Goal: Find specific page/section

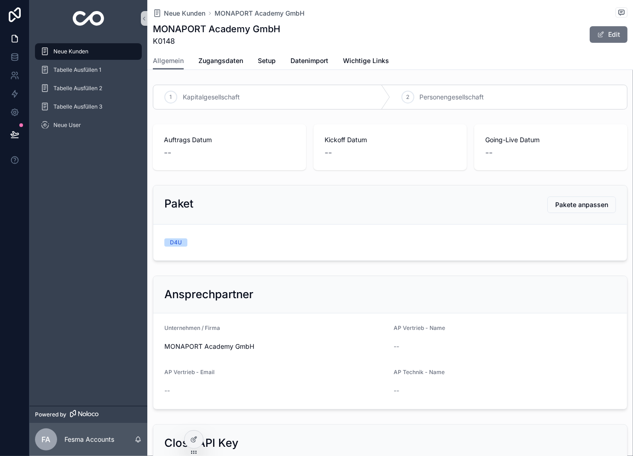
scroll to position [460, 0]
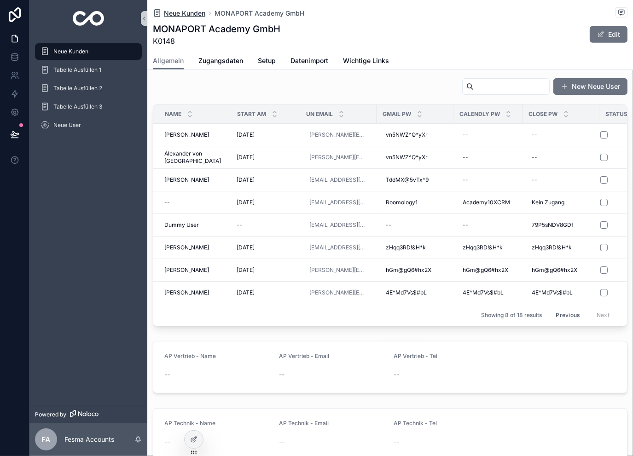
click at [192, 9] on span "Neue Kunden" at bounding box center [184, 13] width 41 height 9
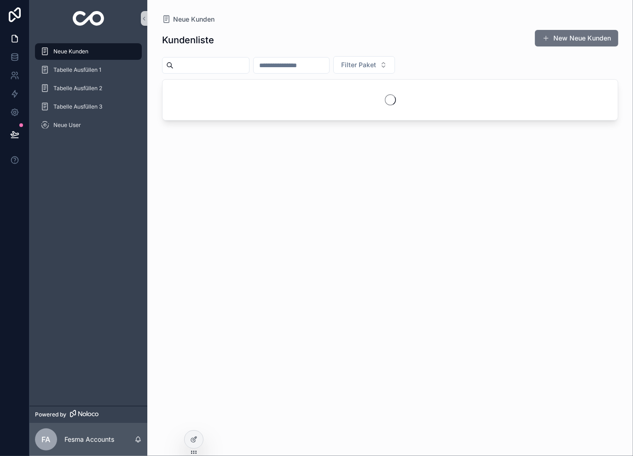
click at [316, 62] on input "scrollable content" at bounding box center [290, 65] width 75 height 13
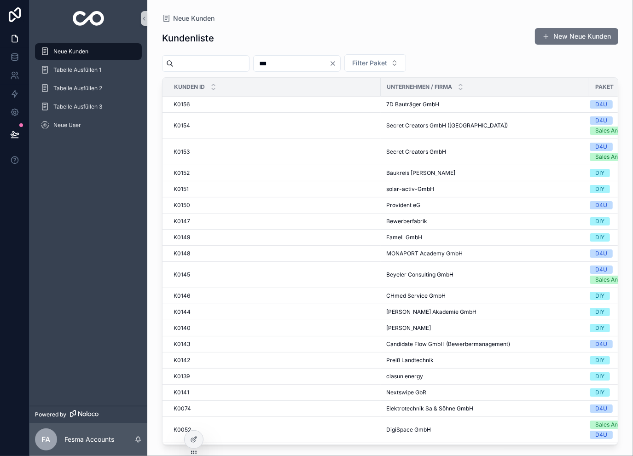
type input "***"
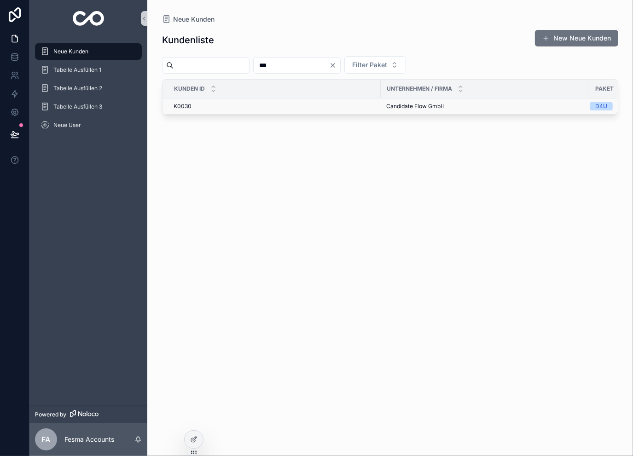
click at [395, 113] on td "Candidate Flow GmbH Candidate Flow GmbH" at bounding box center [484, 106] width 208 height 16
click at [398, 108] on span "Candidate Flow GmbH" at bounding box center [415, 106] width 58 height 7
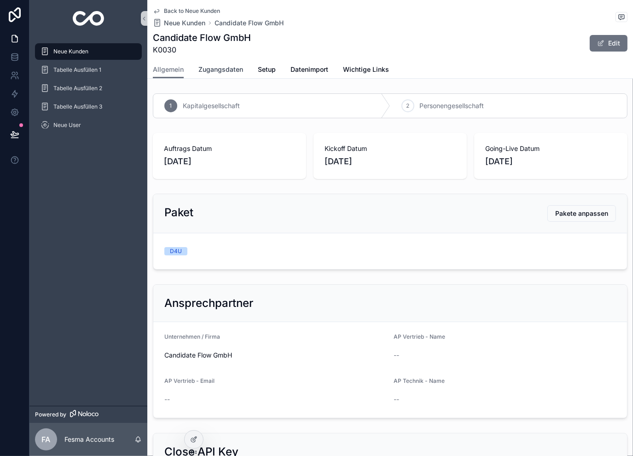
click at [232, 66] on span "Zugangsdaten" at bounding box center [220, 69] width 45 height 9
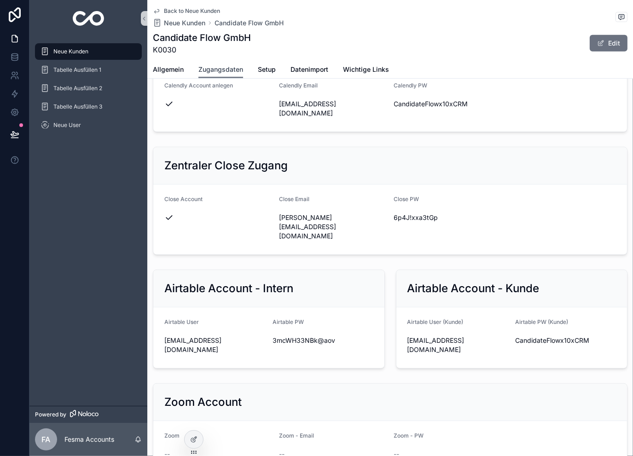
scroll to position [521, 0]
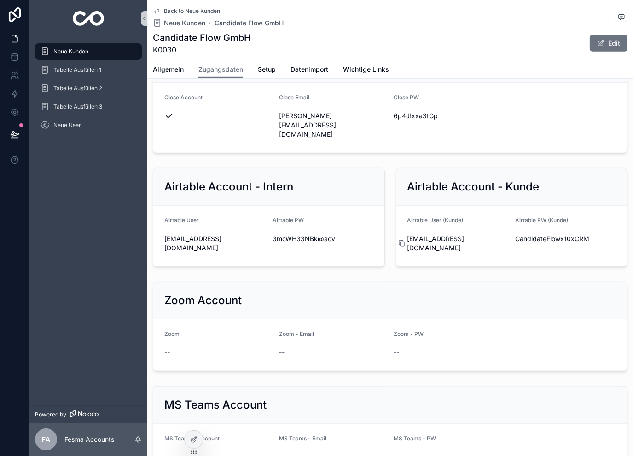
click at [398, 240] on icon "scrollable content" at bounding box center [401, 243] width 7 height 7
click at [508, 237] on icon "scrollable content" at bounding box center [510, 239] width 4 height 4
